Goal: Check status

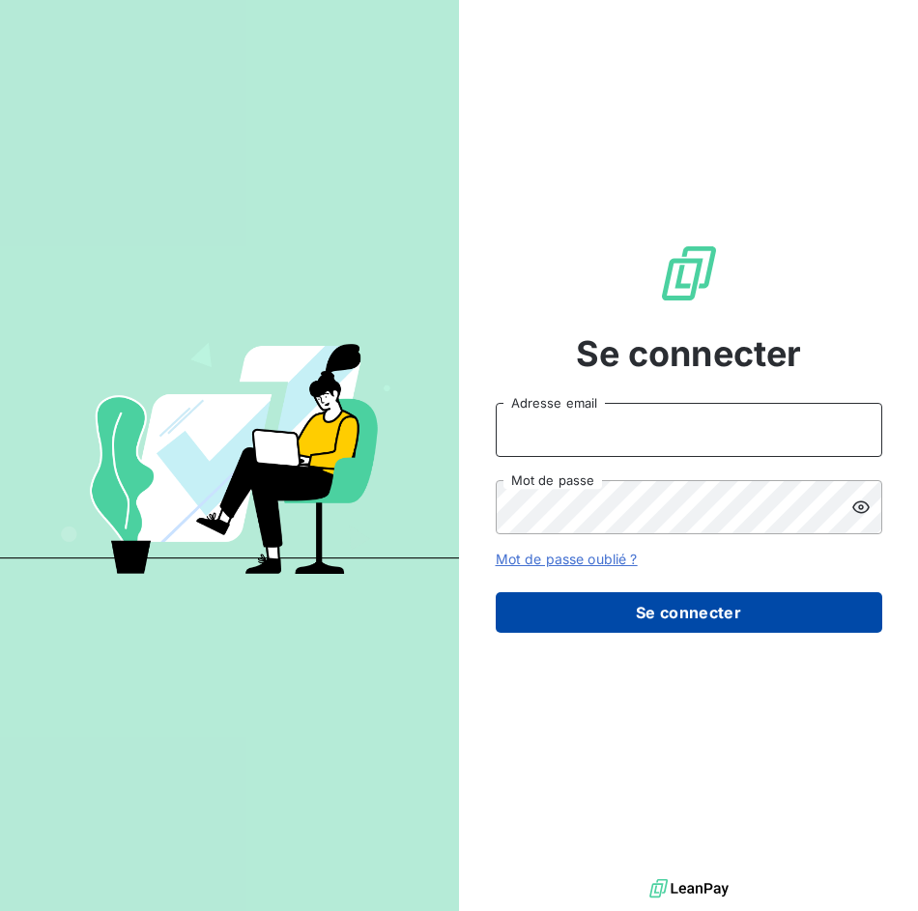
type input "[EMAIL_ADDRESS][DOMAIN_NAME]"
click at [704, 614] on button "Se connecter" at bounding box center [689, 613] width 387 height 41
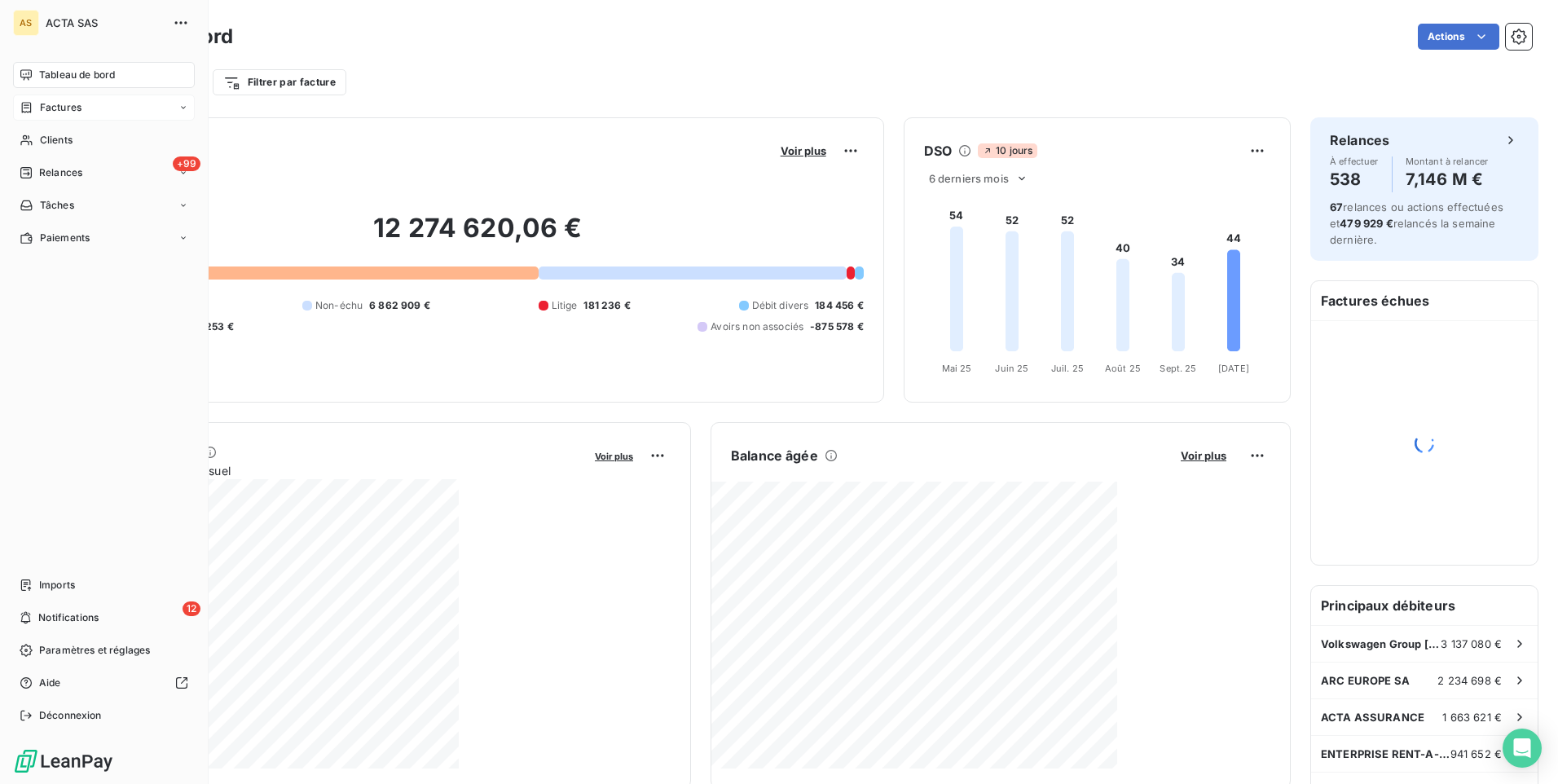
click at [80, 117] on div "Factures" at bounding box center [104, 107] width 182 height 26
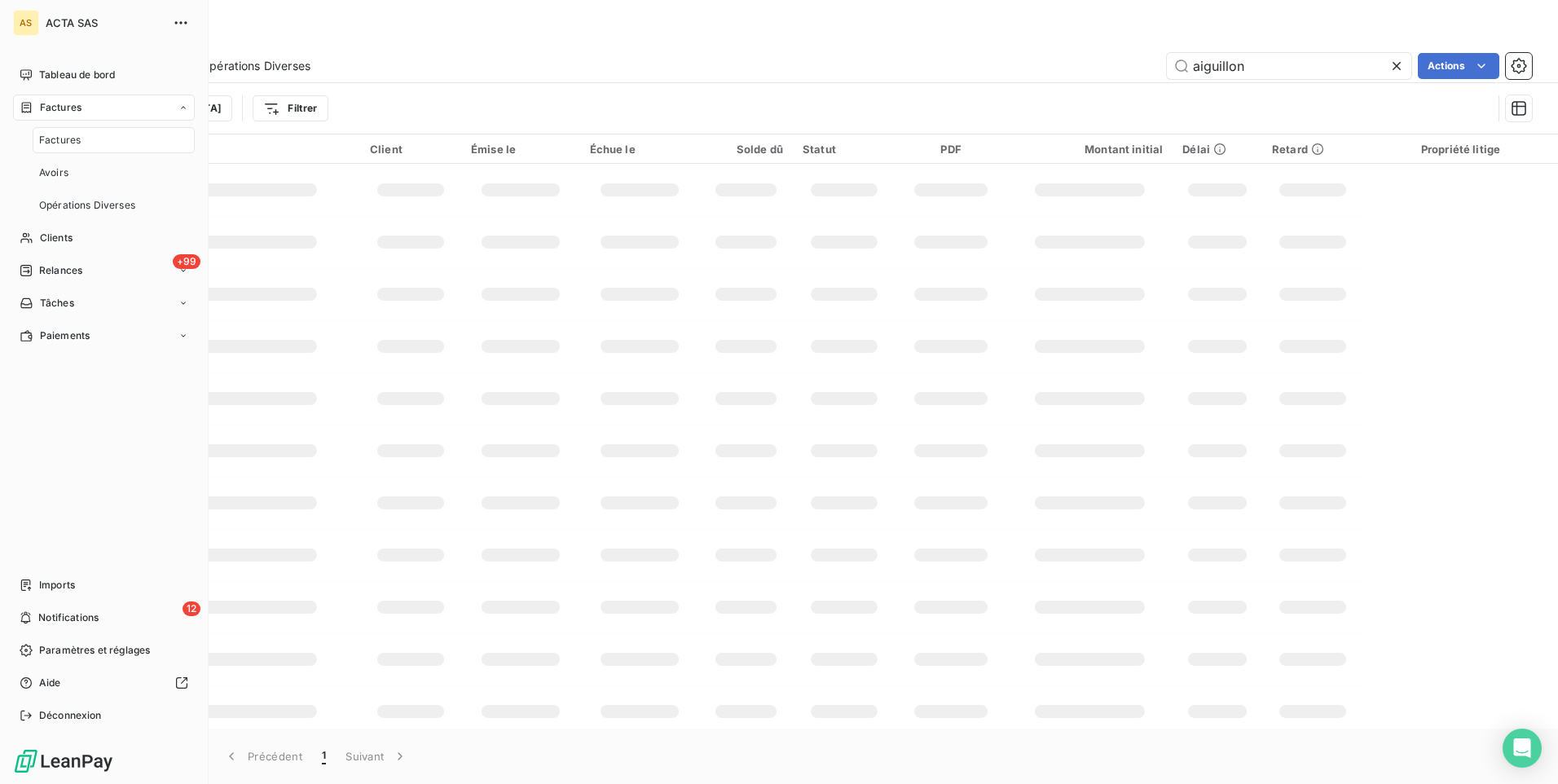
click at [77, 138] on span "Factures" at bounding box center [59, 140] width 41 height 14
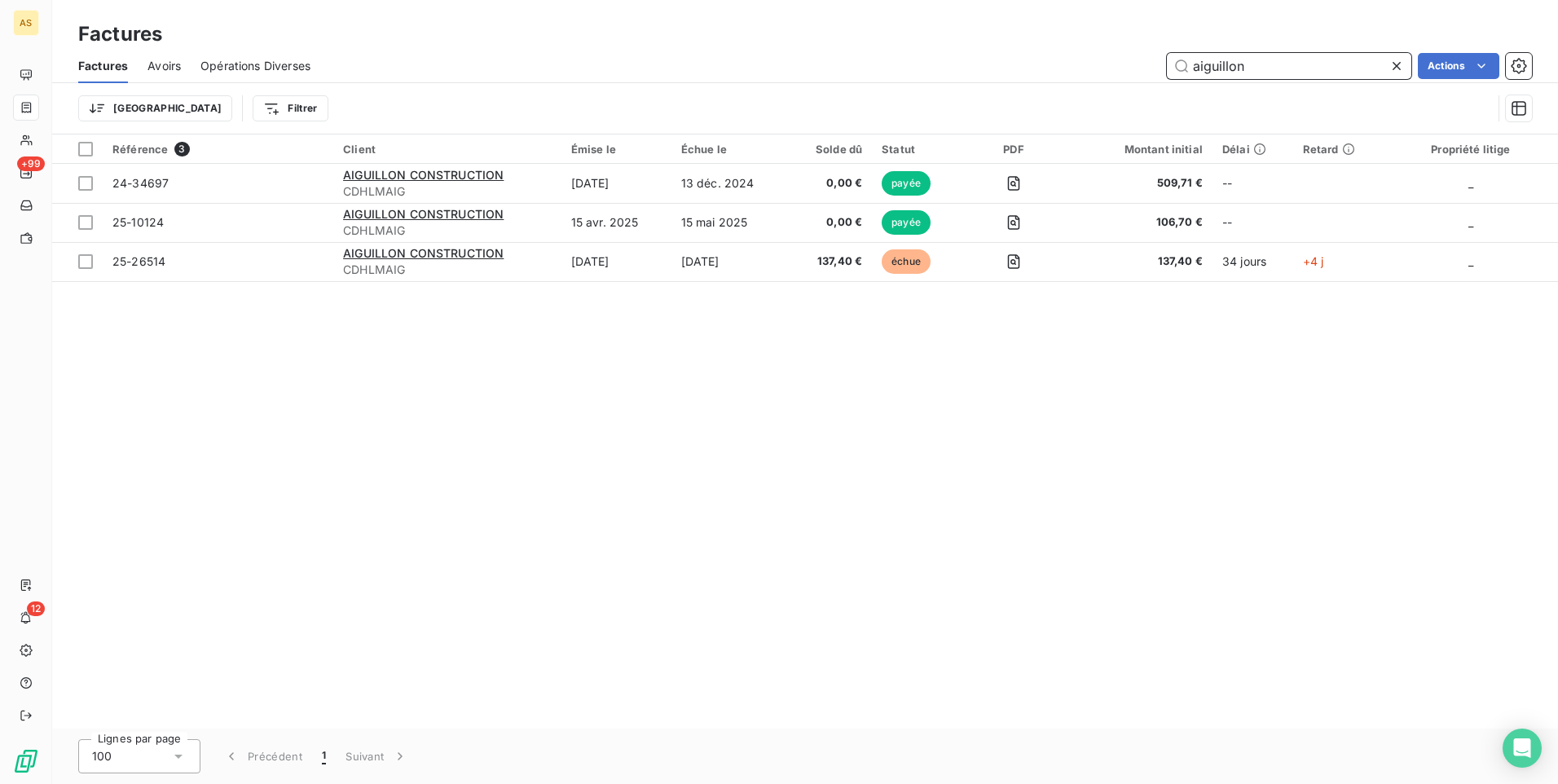
drag, startPoint x: 1310, startPoint y: 73, endPoint x: 1114, endPoint y: 73, distance: 196.0
click at [1114, 73] on div "aiguillon Actions" at bounding box center [931, 66] width 1202 height 26
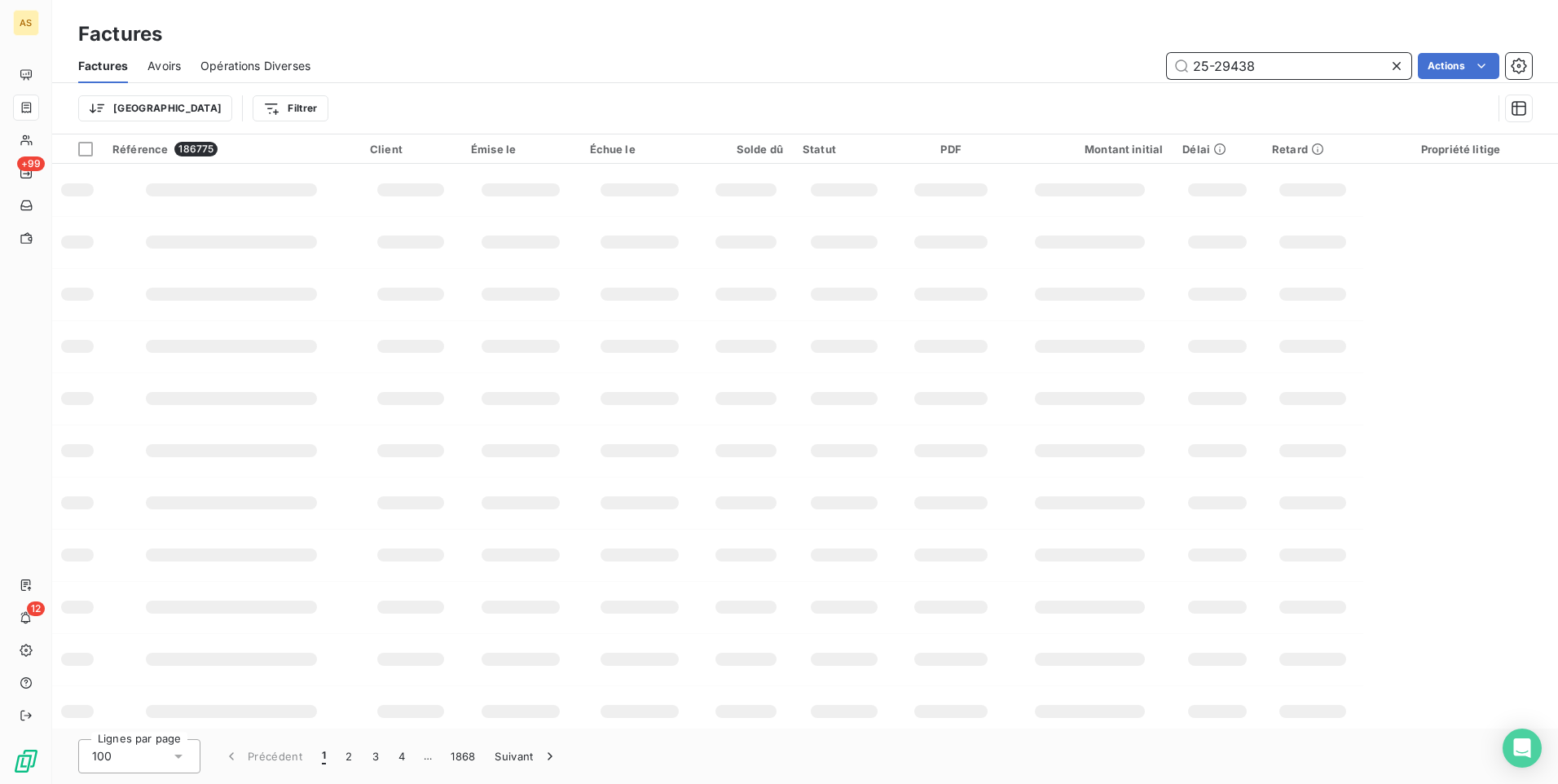
type input "25-29438"
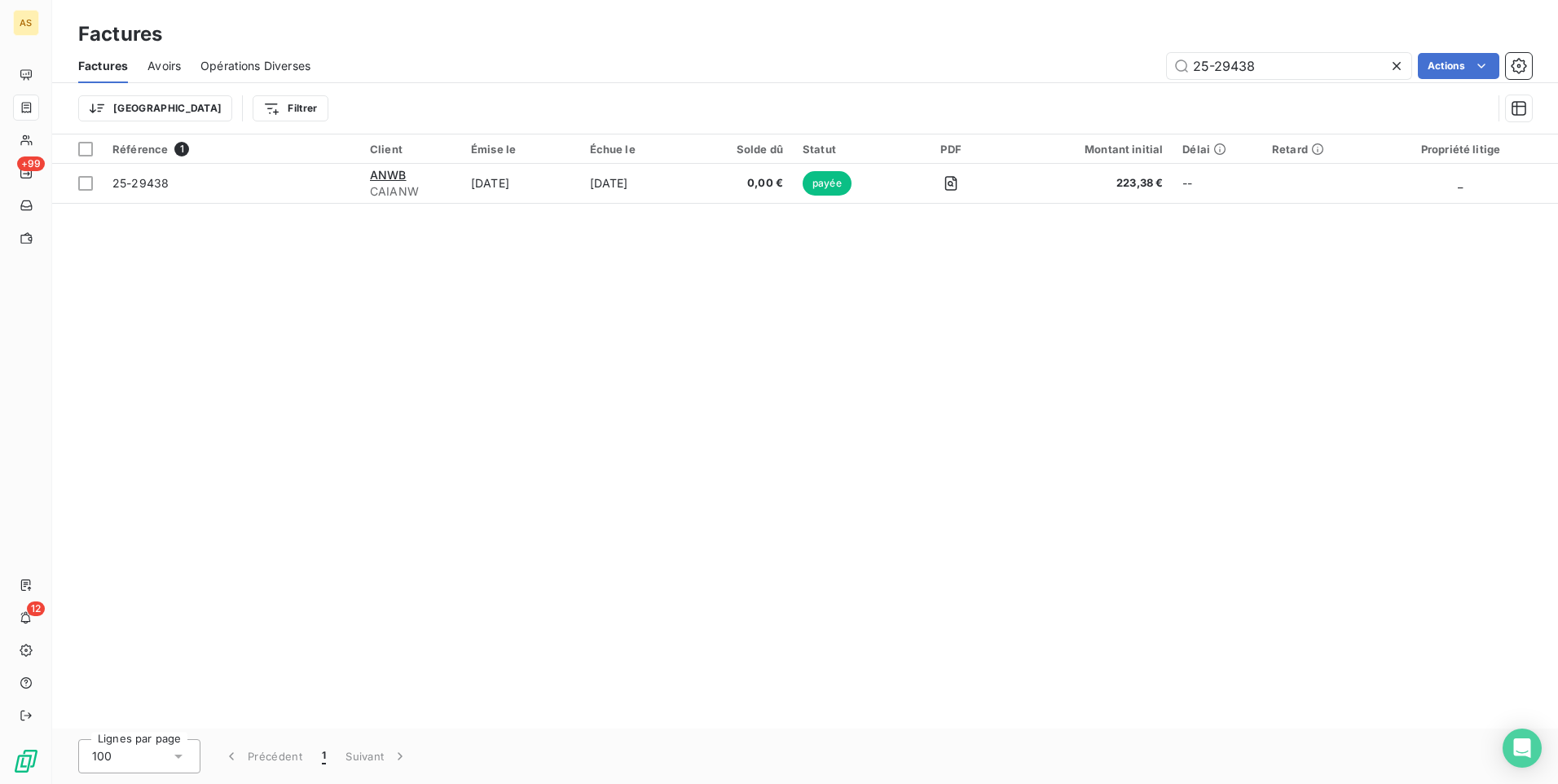
click at [951, 567] on div "Référence 1 Client Émise le Échue le Solde dû Statut PDF Montant initial Délai …" at bounding box center [805, 431] width 1506 height 594
click at [1534, 506] on div "Référence 1 Client Émise le Échue le Solde dû Statut PDF Montant initial Délai …" at bounding box center [805, 431] width 1506 height 594
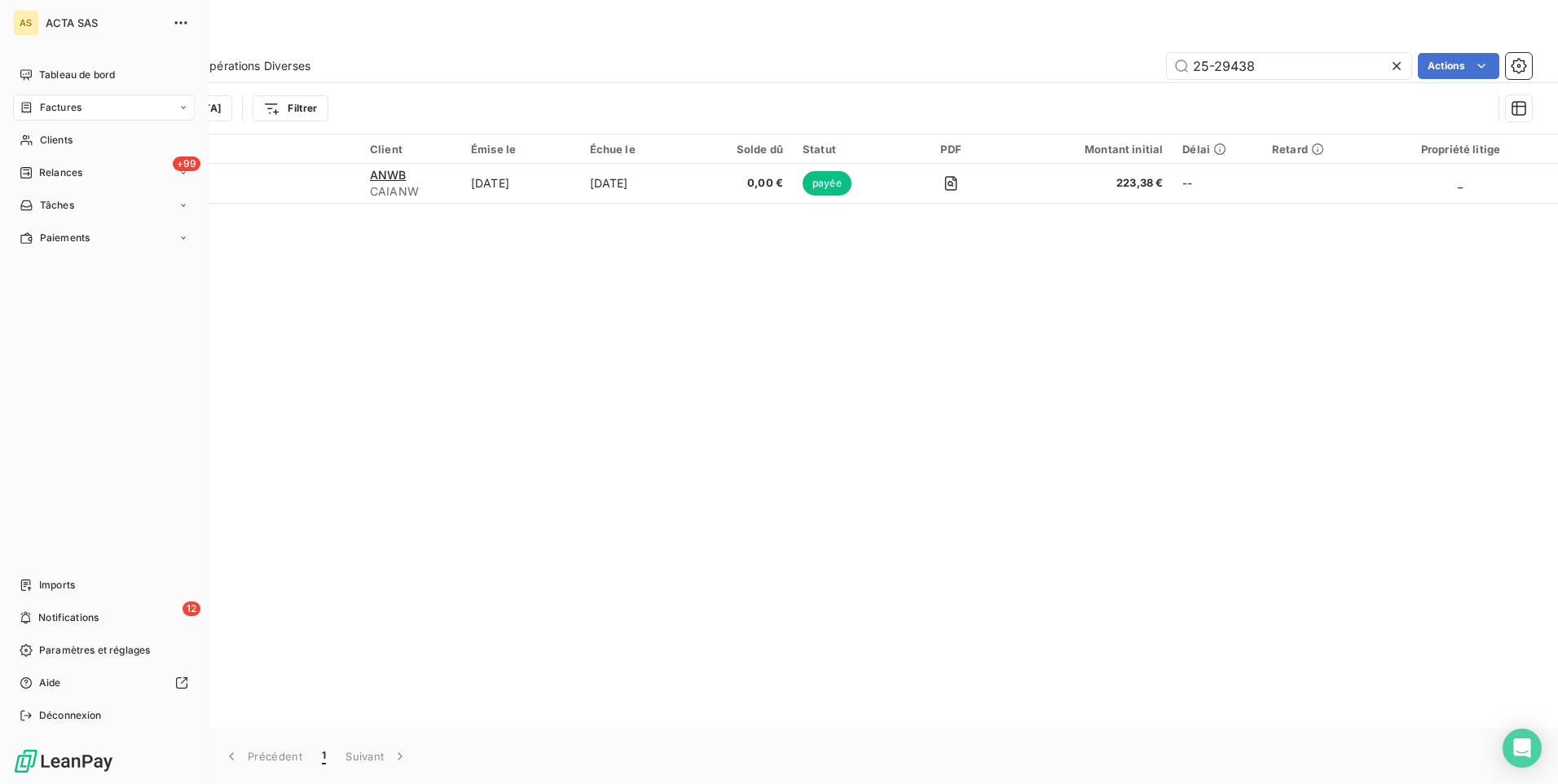
click at [24, 112] on icon at bounding box center [26, 107] width 13 height 13
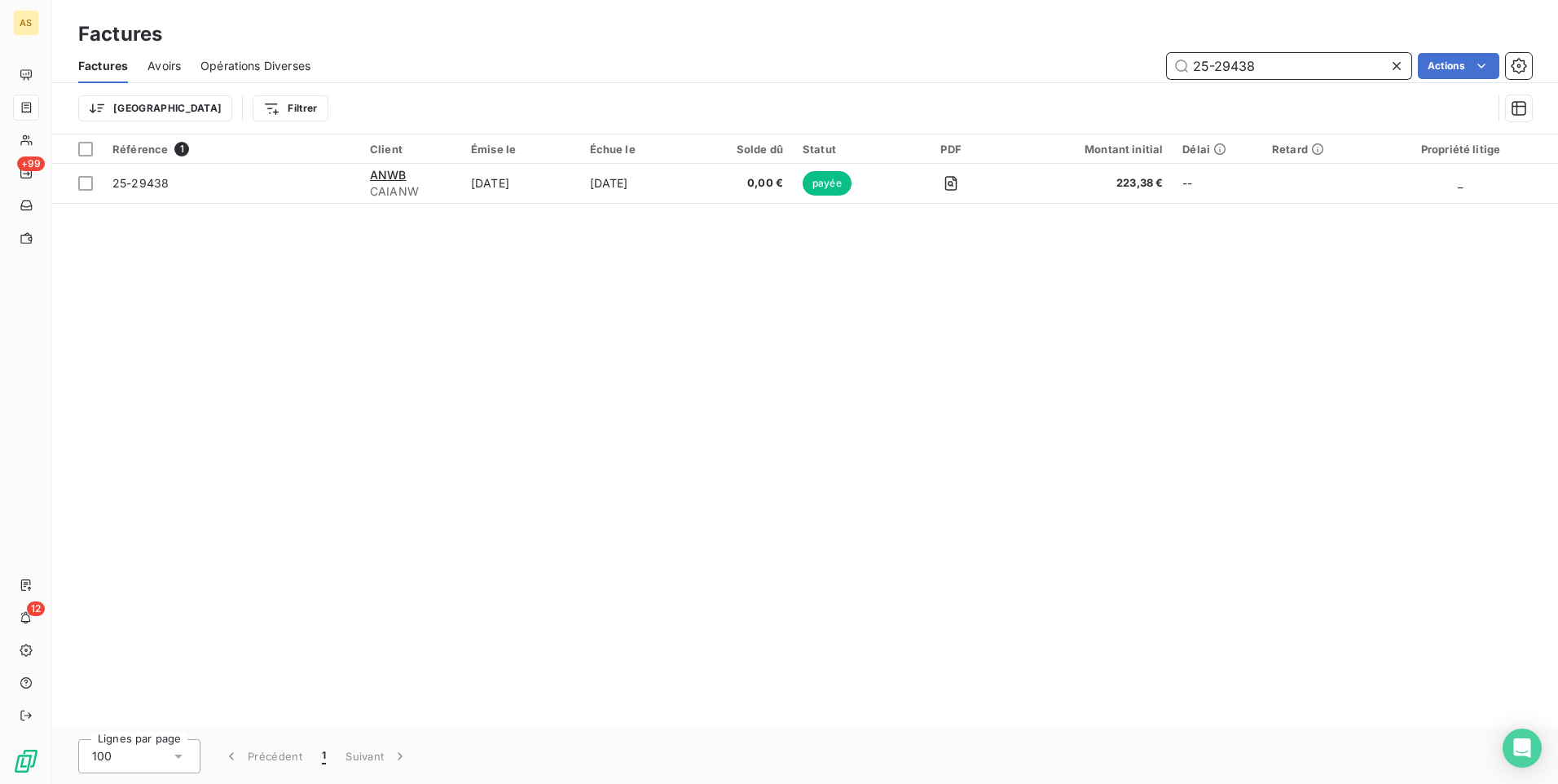
drag, startPoint x: 1285, startPoint y: 67, endPoint x: 1147, endPoint y: 60, distance: 138.2
click at [1147, 60] on div "25-29438 Actions" at bounding box center [931, 66] width 1202 height 26
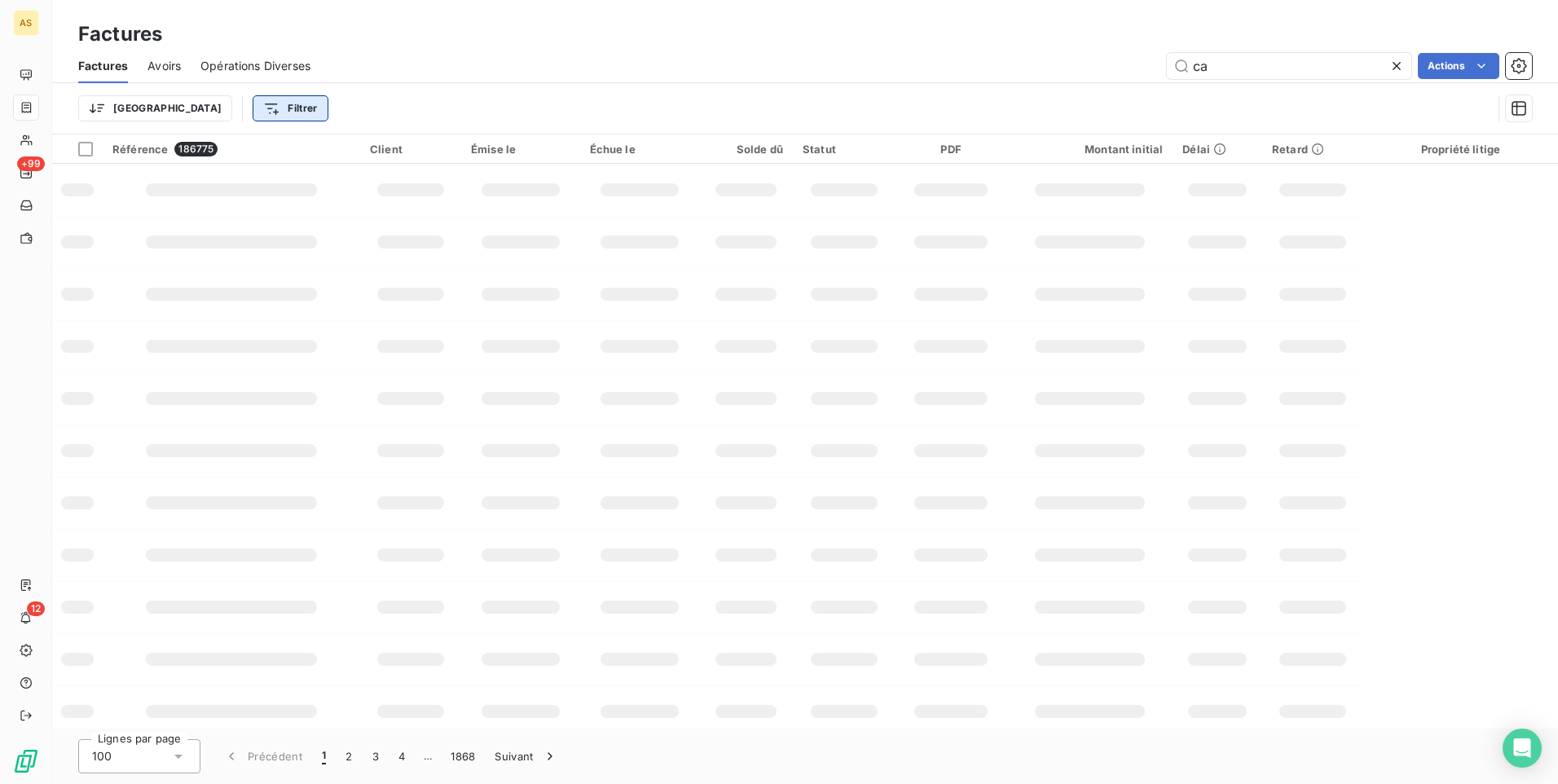
click at [196, 112] on html "AS +99 12 Factures Factures Avoirs Opérations Diverses ca Actions Trier Filtrer…" at bounding box center [779, 392] width 1558 height 784
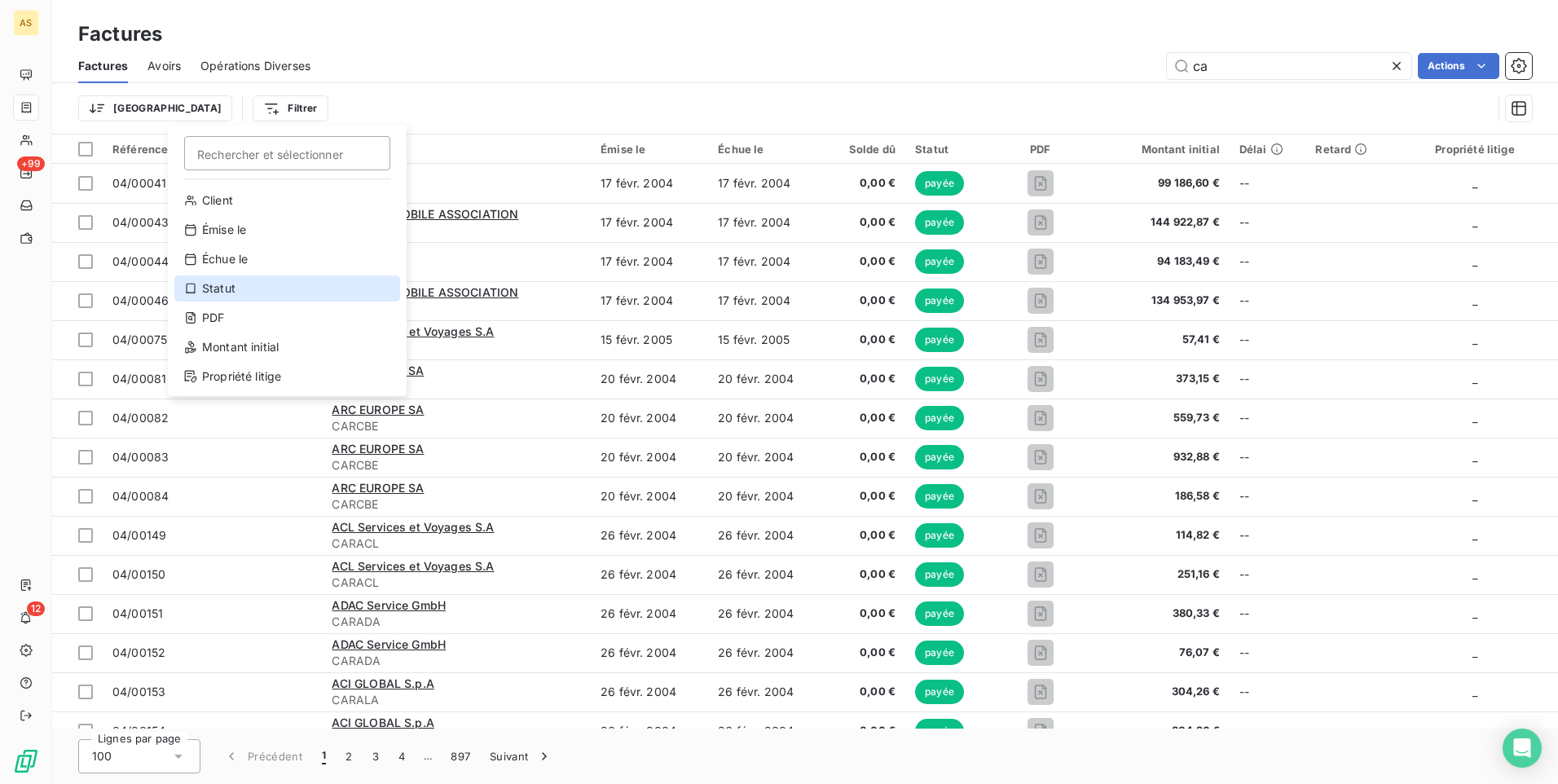
click at [225, 287] on div "Statut" at bounding box center [287, 288] width 226 height 26
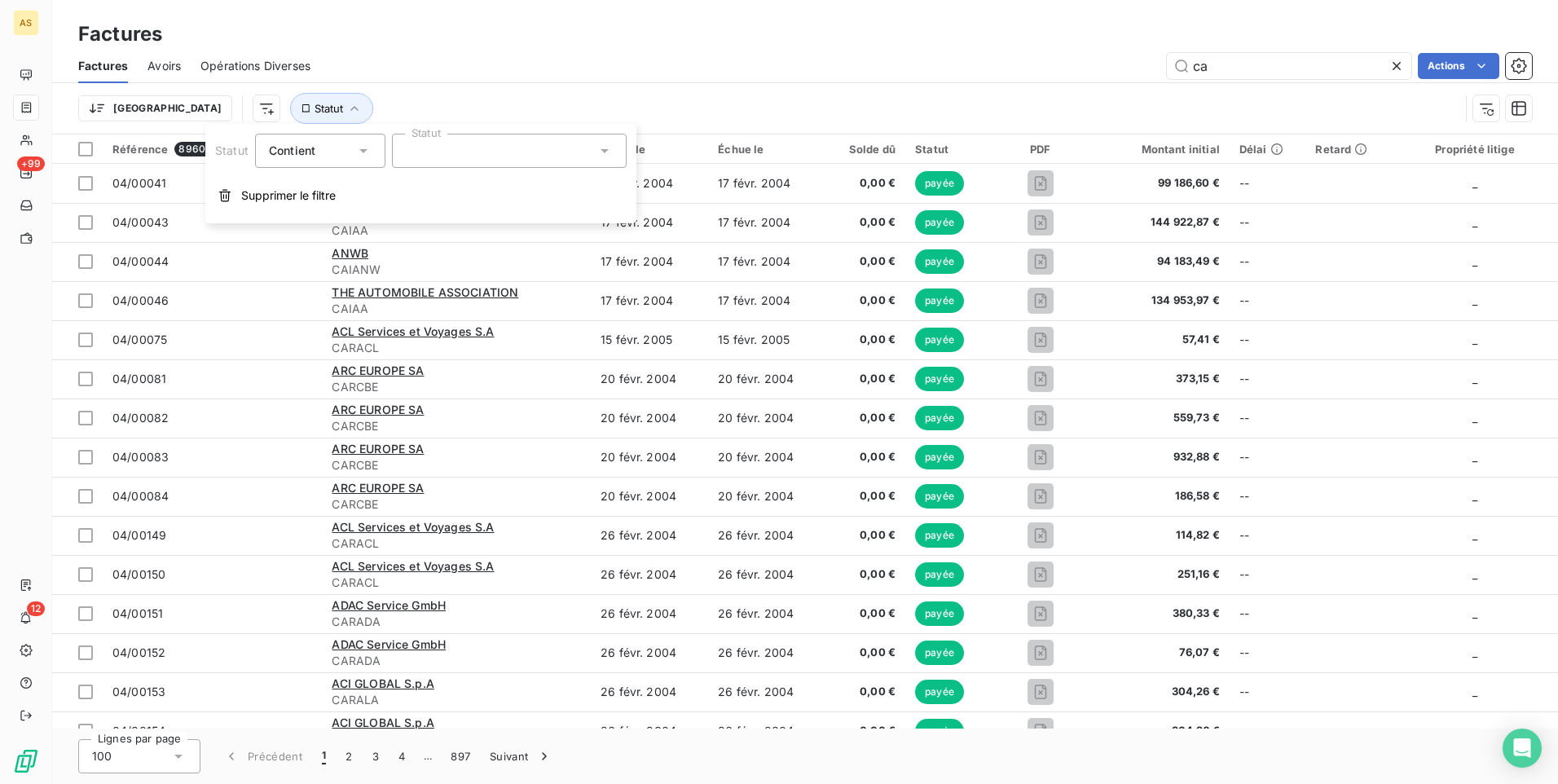
click at [598, 160] on div at bounding box center [509, 151] width 234 height 35
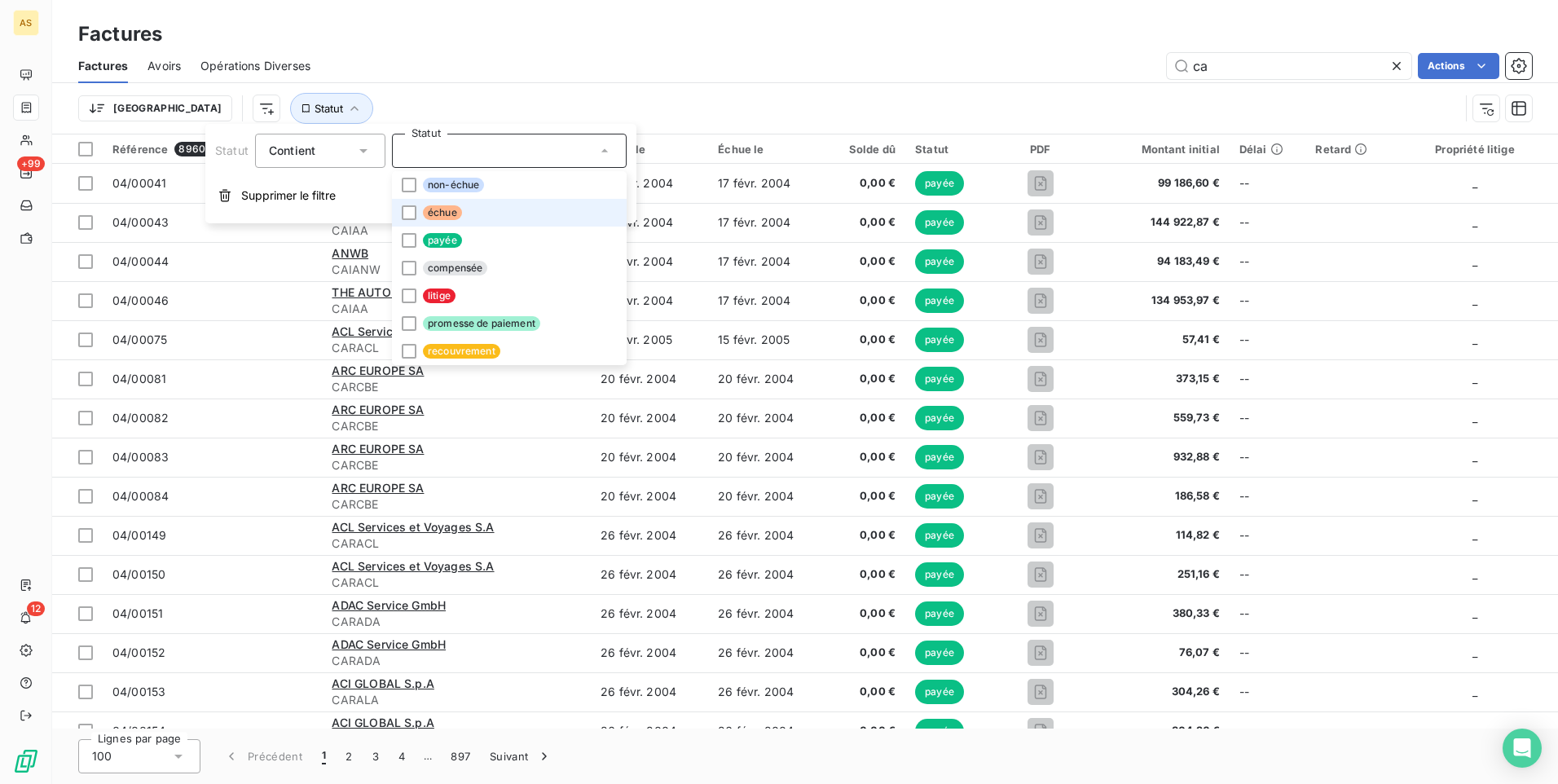
click at [434, 216] on span "échue" at bounding box center [443, 212] width 39 height 14
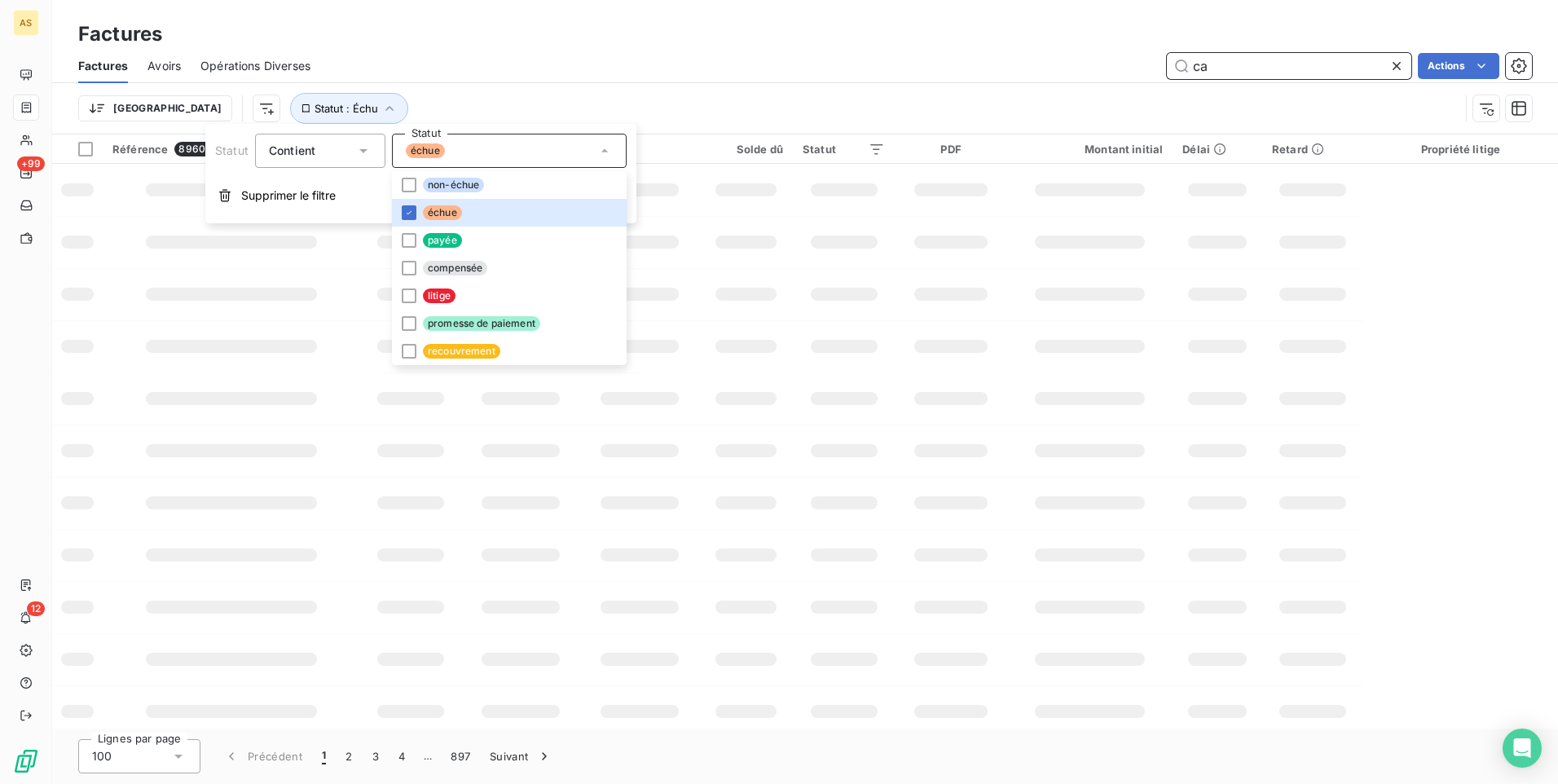
click at [1291, 72] on input "ca" at bounding box center [1289, 66] width 244 height 26
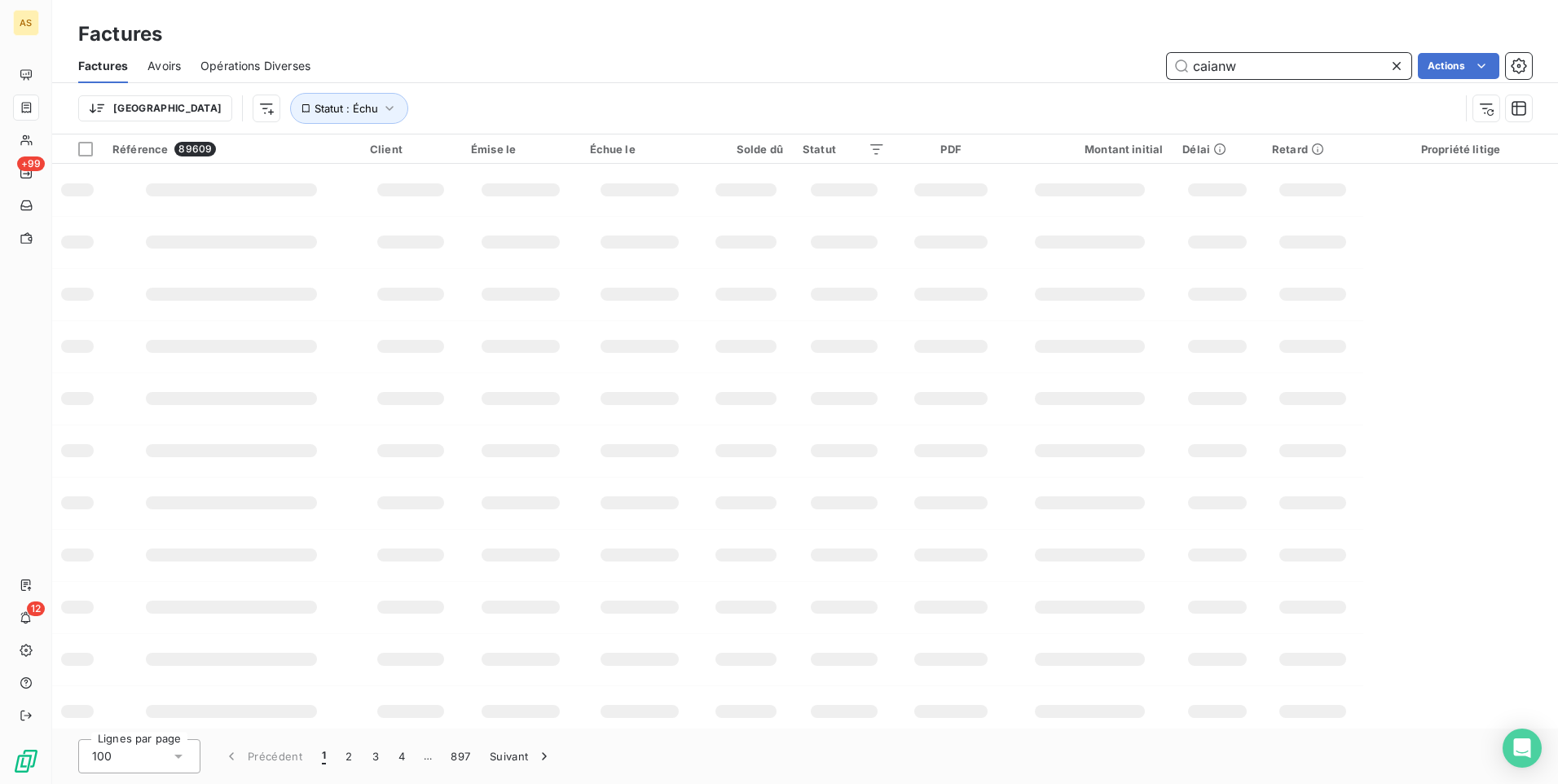
type input "caianw"
click at [1464, 68] on html "AS +99 12 Factures Factures Avoirs Opérations Diverses caianw Actions Trier Sta…" at bounding box center [779, 392] width 1558 height 784
click at [1447, 303] on html "AS +99 12 Factures Factures Avoirs Opérations Diverses caianw Actions Mettre le…" at bounding box center [779, 392] width 1558 height 784
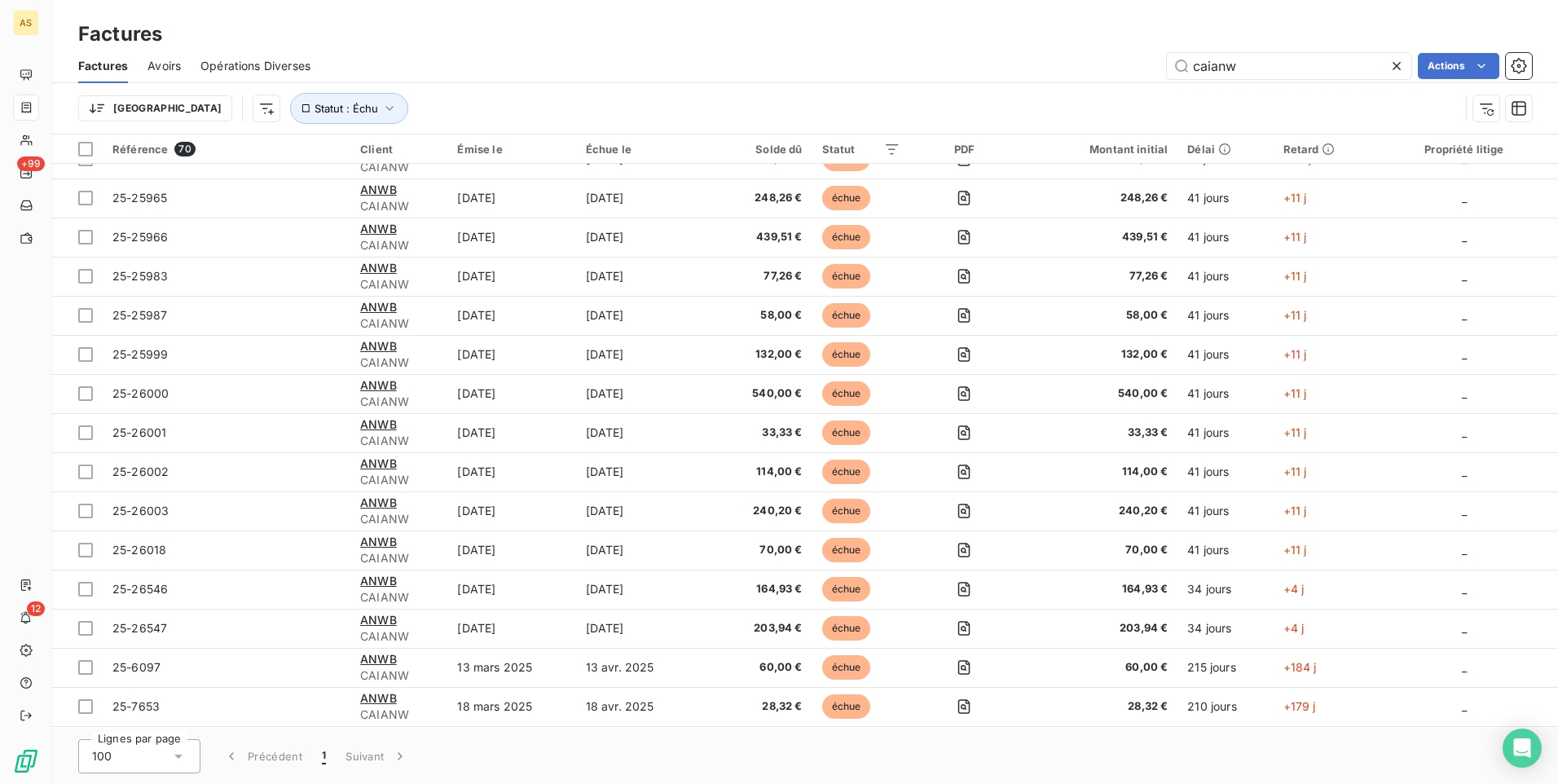
scroll to position [2174, 0]
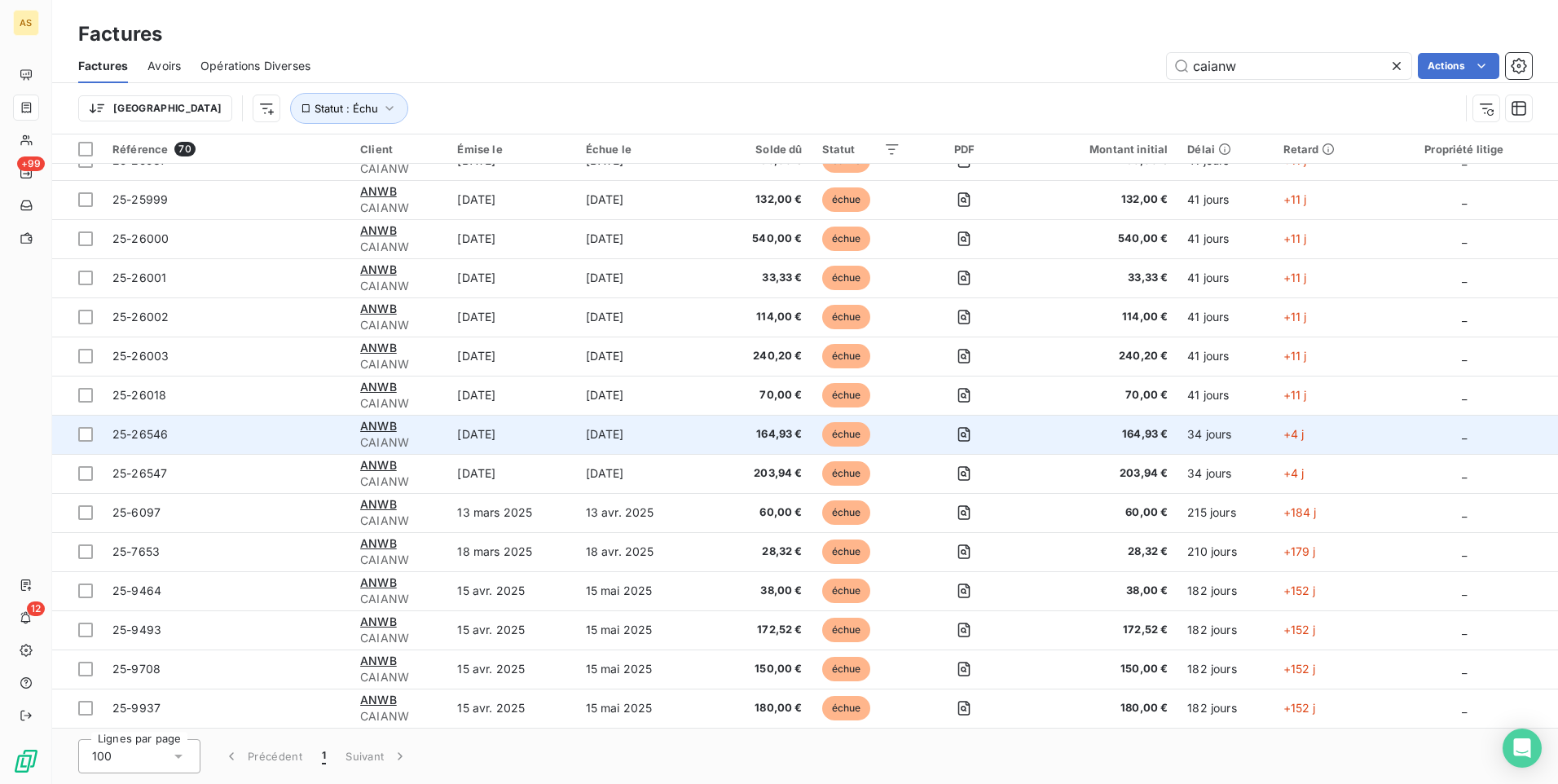
click at [459, 429] on td "[DATE]" at bounding box center [512, 434] width 128 height 39
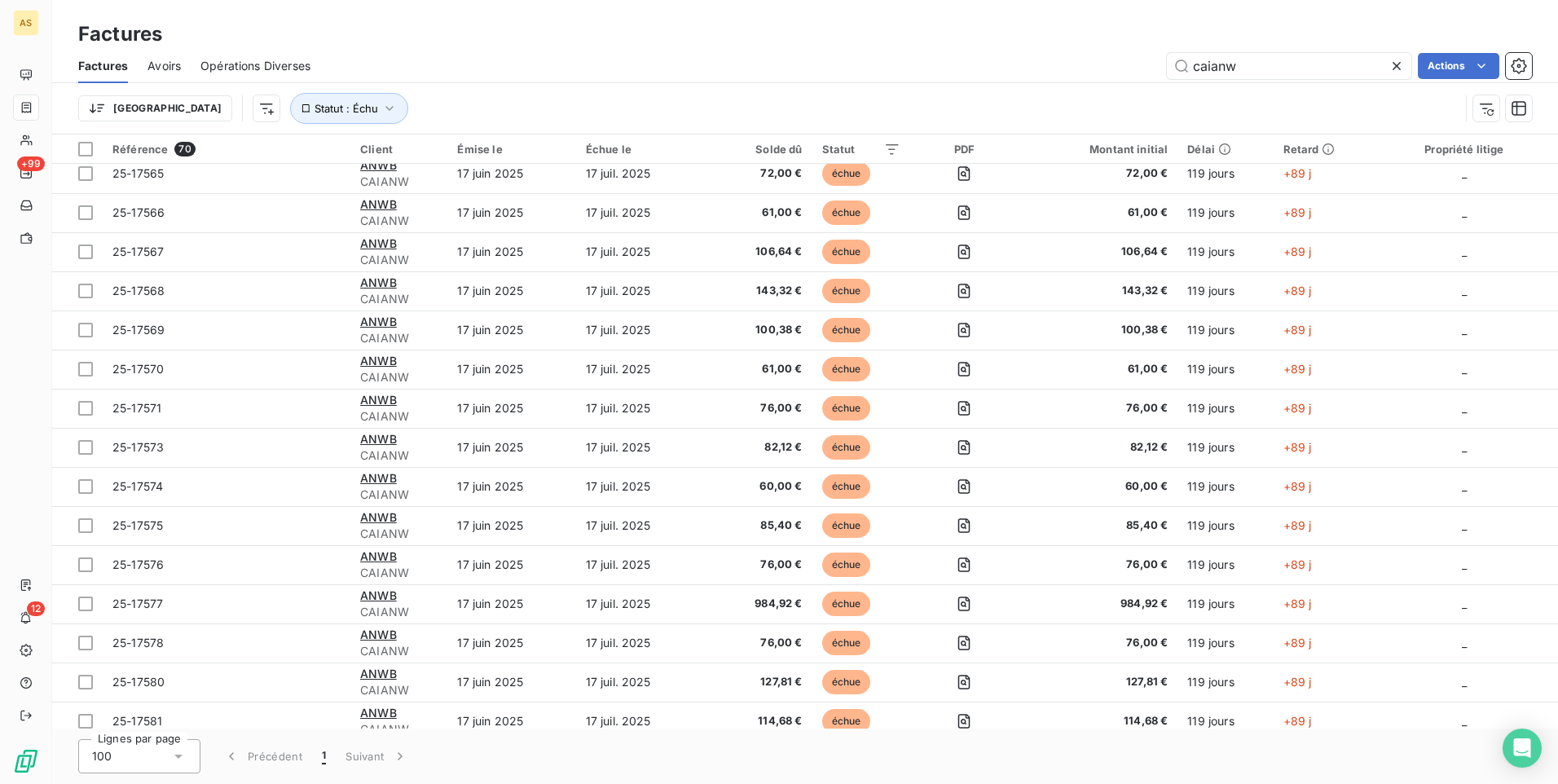
scroll to position [1630, 0]
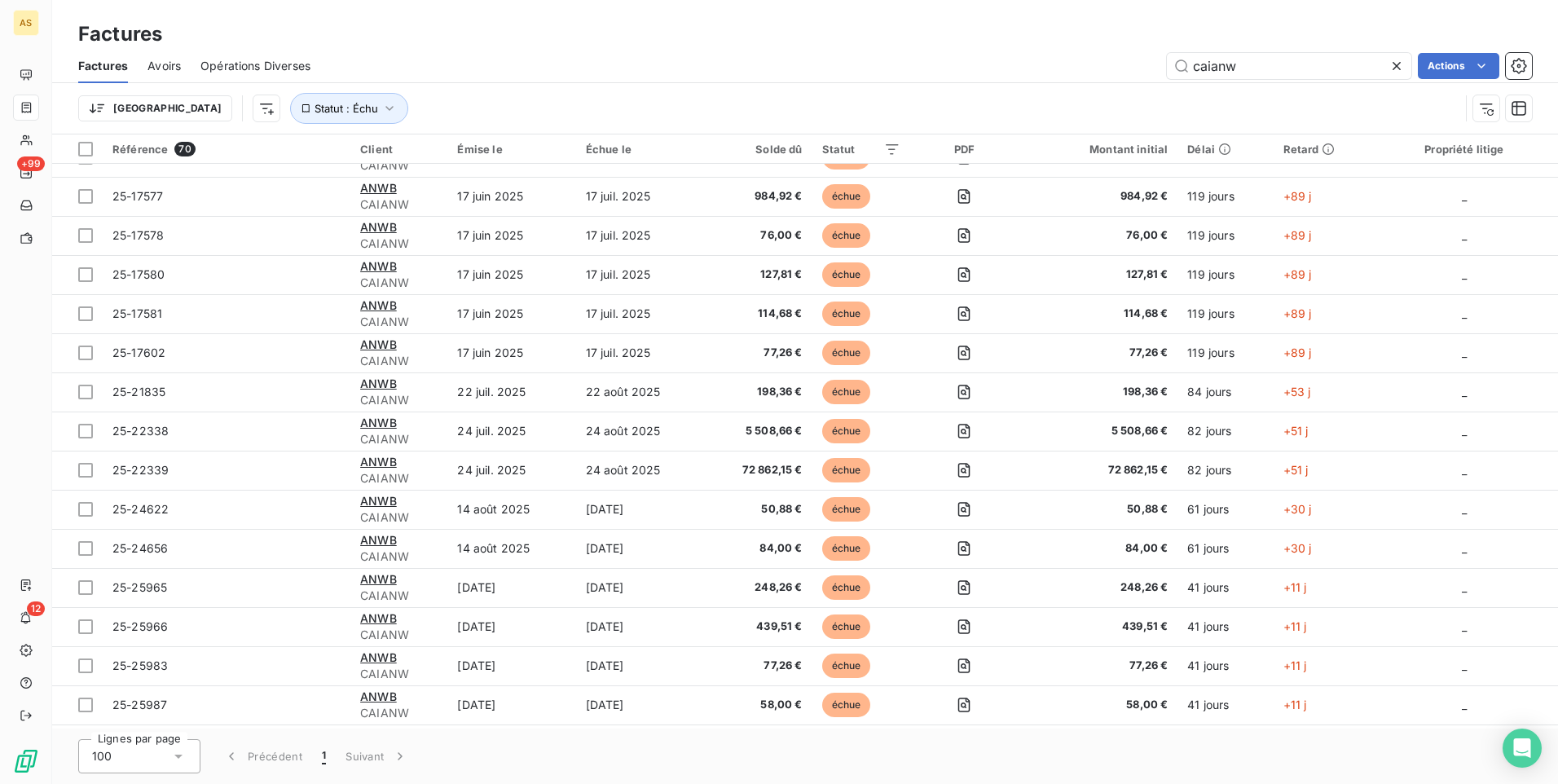
click at [538, 58] on div "caianw Actions" at bounding box center [931, 66] width 1202 height 26
